Goal: Navigation & Orientation: Find specific page/section

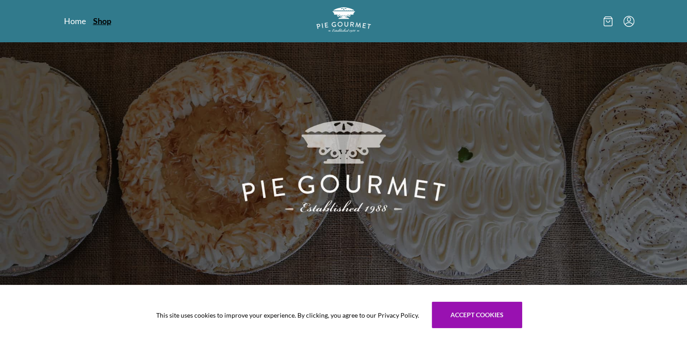
click at [107, 22] on link "Shop" at bounding box center [102, 20] width 18 height 11
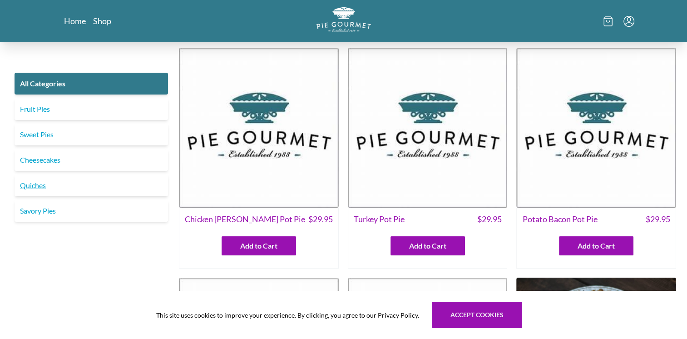
click at [51, 185] on link "Quiches" at bounding box center [91, 185] width 153 height 22
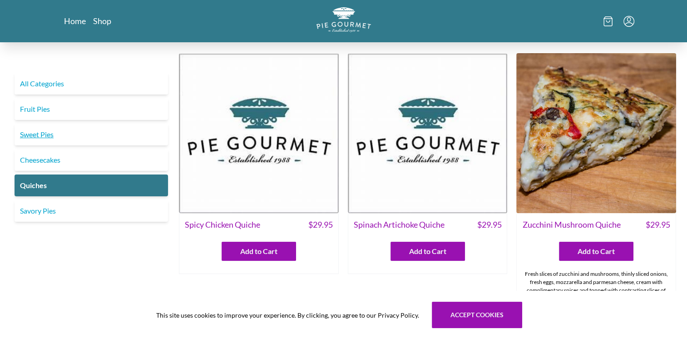
click at [46, 140] on link "Sweet Pies" at bounding box center [91, 134] width 153 height 22
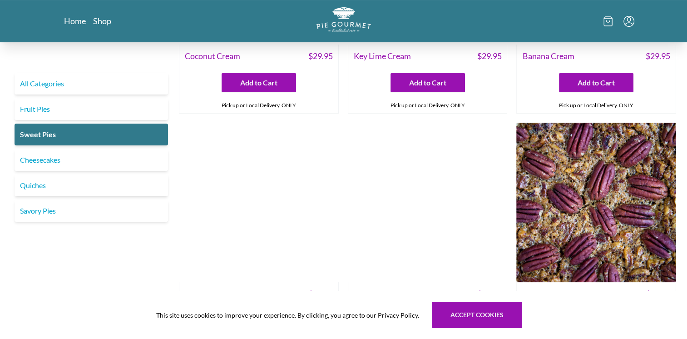
scroll to position [227, 0]
